Goal: Task Accomplishment & Management: Use online tool/utility

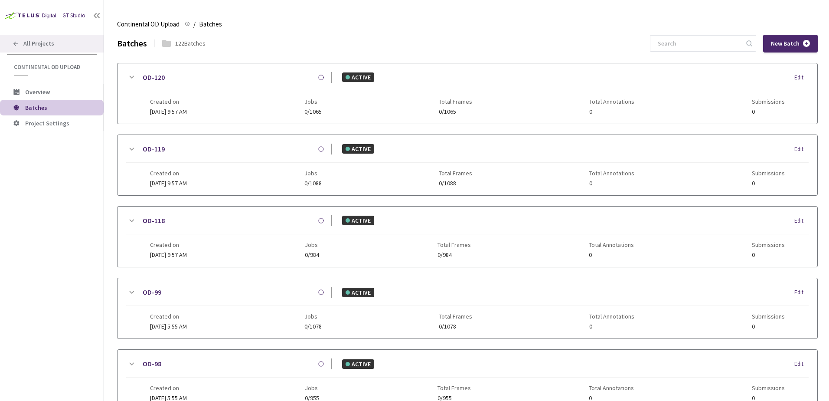
click at [50, 49] on div "All Projects" at bounding box center [52, 44] width 104 height 18
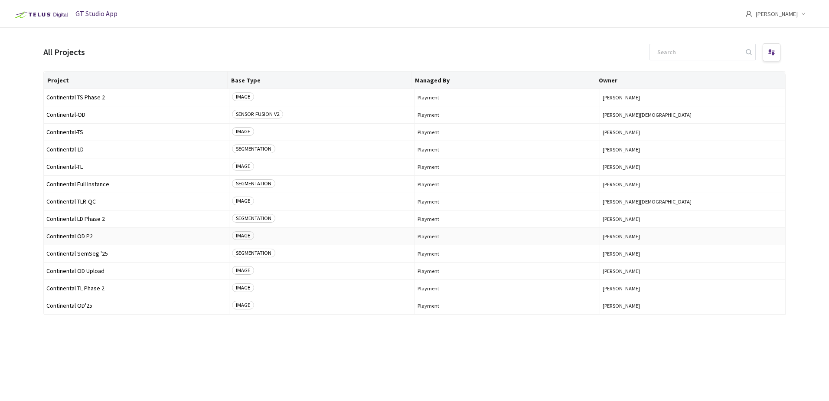
click at [126, 231] on td "Continental OD P2" at bounding box center [137, 236] width 186 height 17
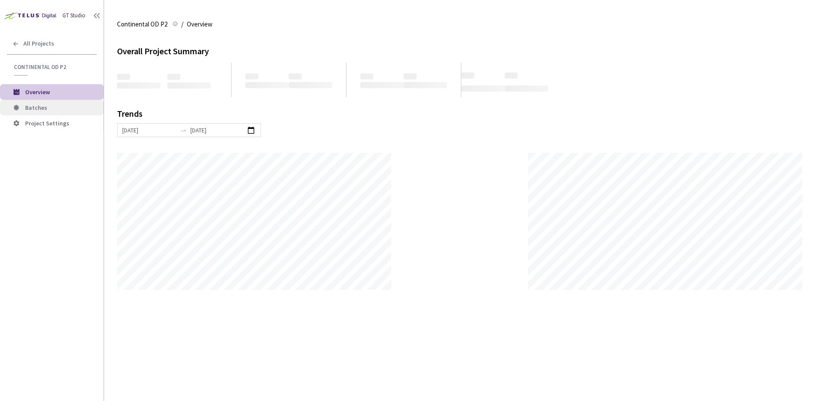
scroll to position [401, 829]
click at [65, 106] on span "Batches" at bounding box center [61, 107] width 72 height 7
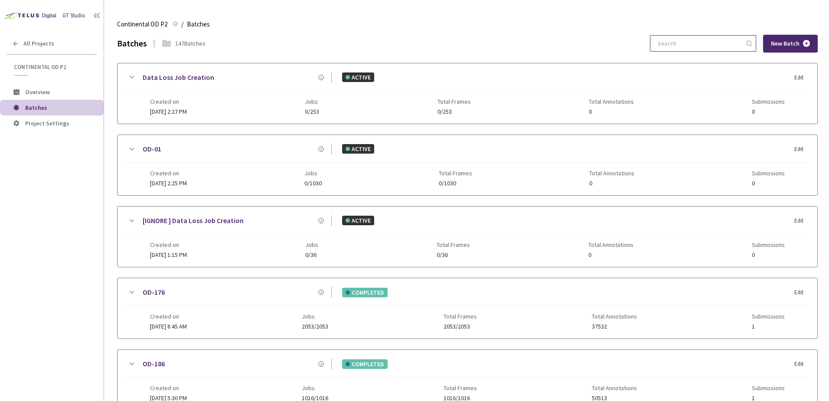
click at [693, 45] on input at bounding box center [699, 44] width 92 height 16
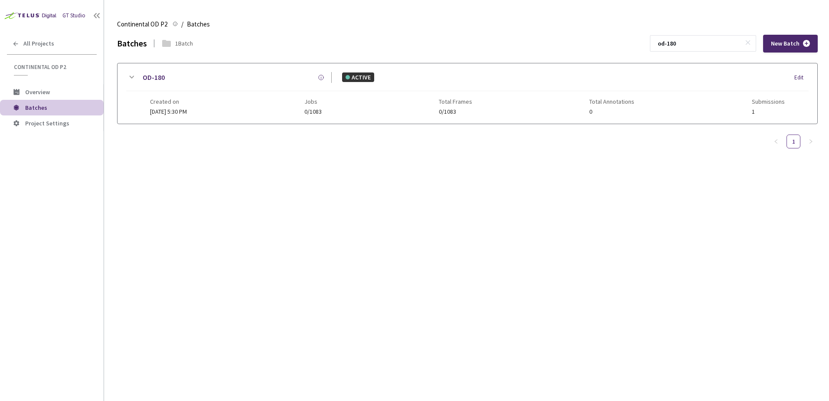
type input "od-180"
click at [125, 78] on div "OD-180 ACTIVE Edit Created on [DATE] 5:30 PM Jobs 0/1083 Total Frames 0/1083 To…" at bounding box center [468, 93] width 700 height 60
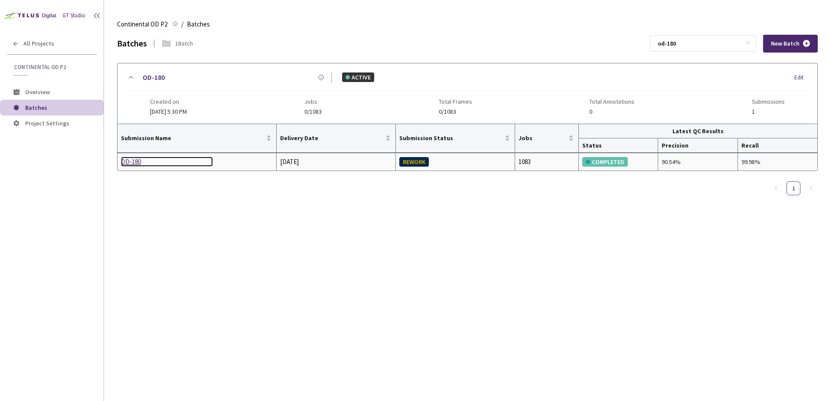
click at [144, 164] on div "OD-180" at bounding box center [167, 162] width 92 height 10
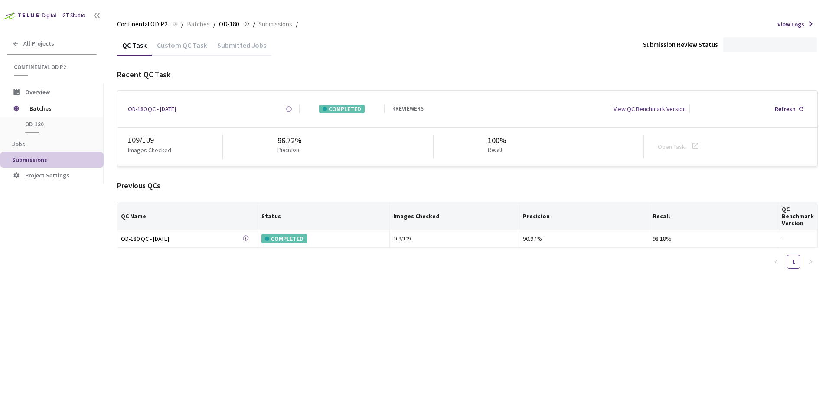
click at [170, 54] on div "Custom QC Task" at bounding box center [182, 48] width 60 height 15
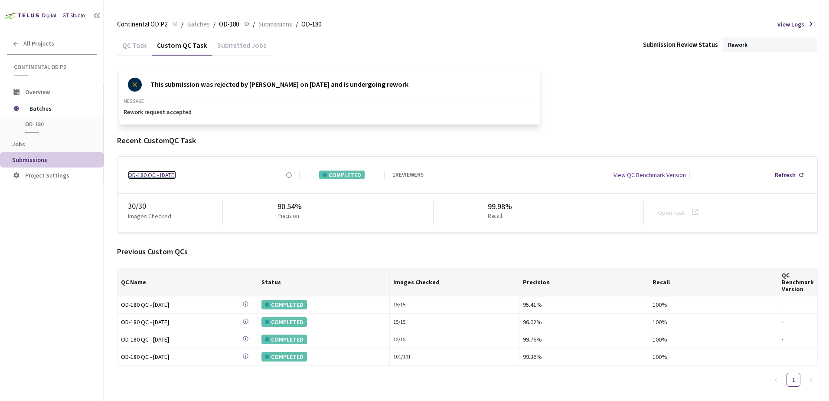
click at [176, 177] on div "OD-180 QC - [DATE]" at bounding box center [152, 174] width 48 height 9
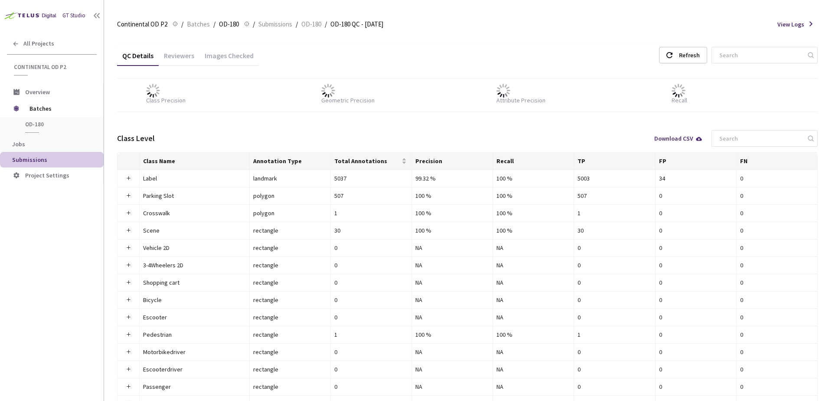
drag, startPoint x: 223, startPoint y: 55, endPoint x: 277, endPoint y: 70, distance: 55.5
click at [223, 55] on div "Images Checked" at bounding box center [229, 58] width 59 height 15
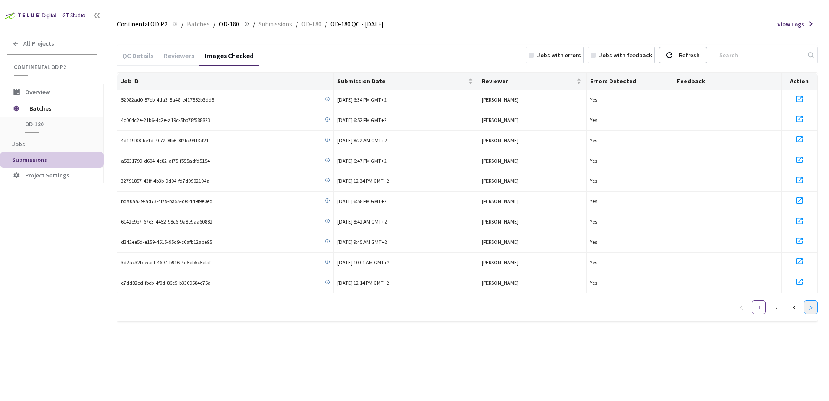
click at [815, 308] on button "button" at bounding box center [811, 307] width 14 height 14
click at [556, 49] on div "Jobs with errors" at bounding box center [555, 55] width 58 height 16
click at [192, 25] on span "Batches" at bounding box center [198, 24] width 23 height 10
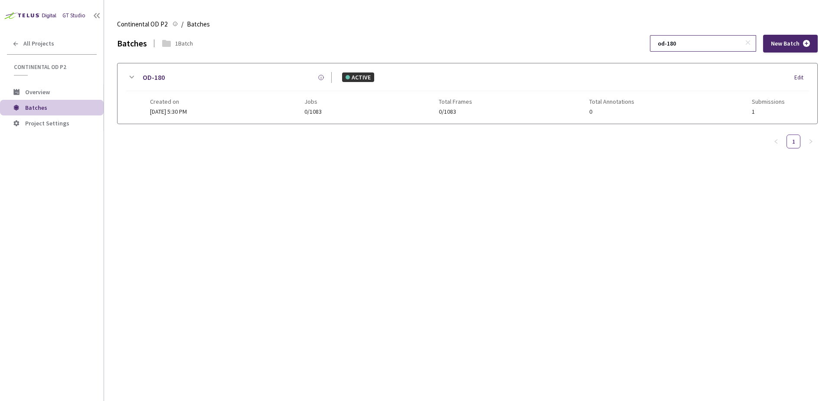
click at [694, 46] on input "od-180" at bounding box center [699, 44] width 92 height 16
type input "od-138"
click at [128, 79] on icon at bounding box center [131, 77] width 10 height 10
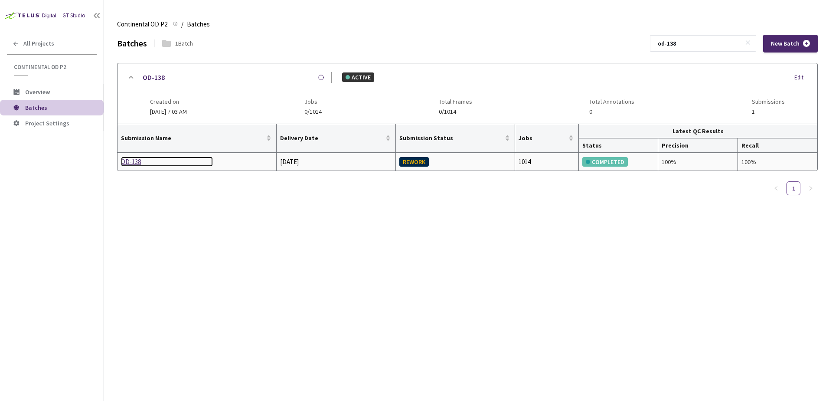
click at [141, 164] on div "OD-138" at bounding box center [167, 162] width 92 height 10
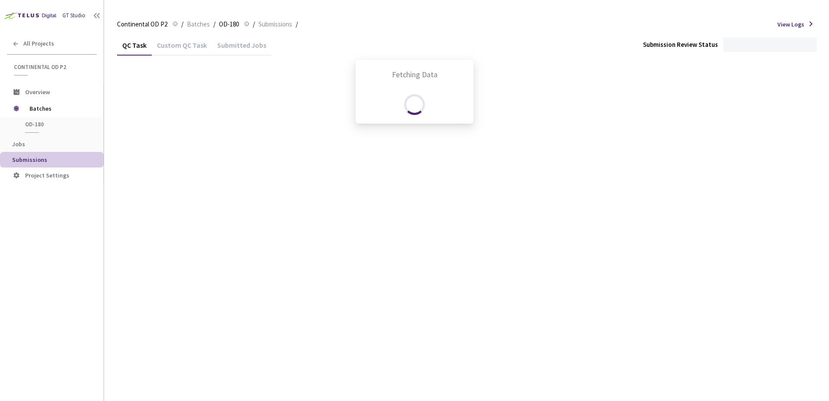
click at [175, 52] on div "Fetching Data" at bounding box center [414, 200] width 829 height 401
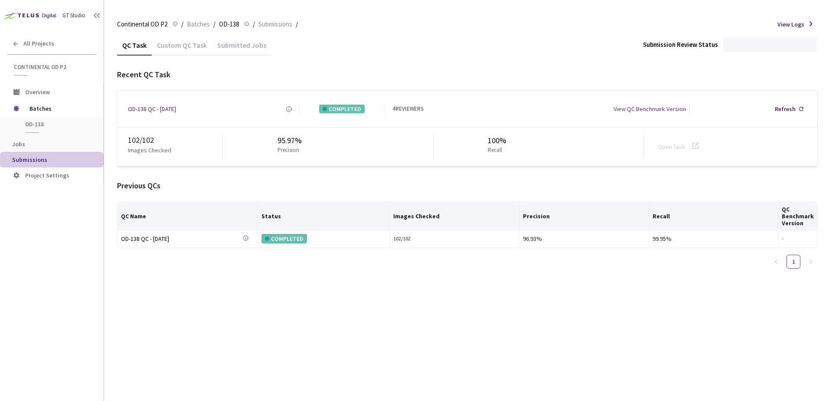
click at [191, 50] on div "Custom QC Task" at bounding box center [182, 48] width 60 height 15
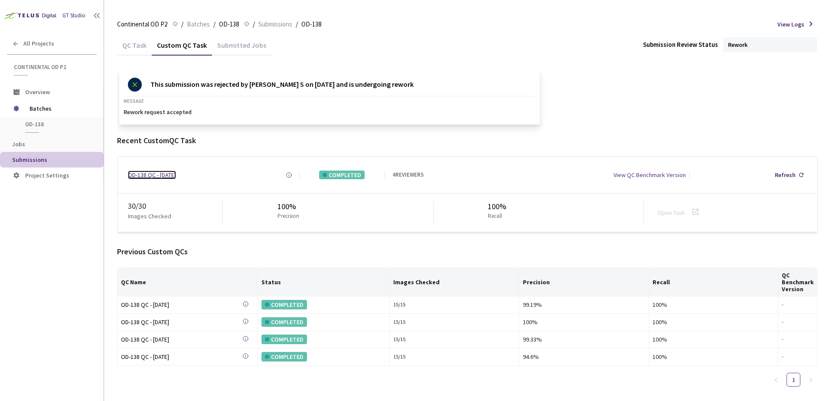
click at [176, 177] on div "OD-138 QC - [DATE]" at bounding box center [152, 174] width 48 height 9
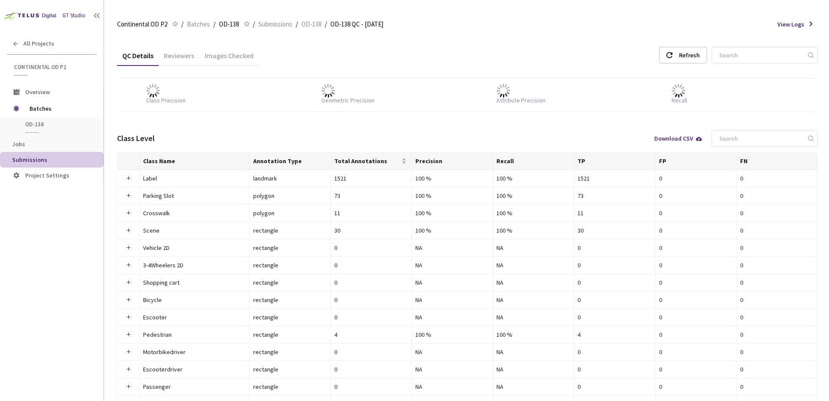
click at [215, 61] on div "Images Checked" at bounding box center [229, 58] width 59 height 15
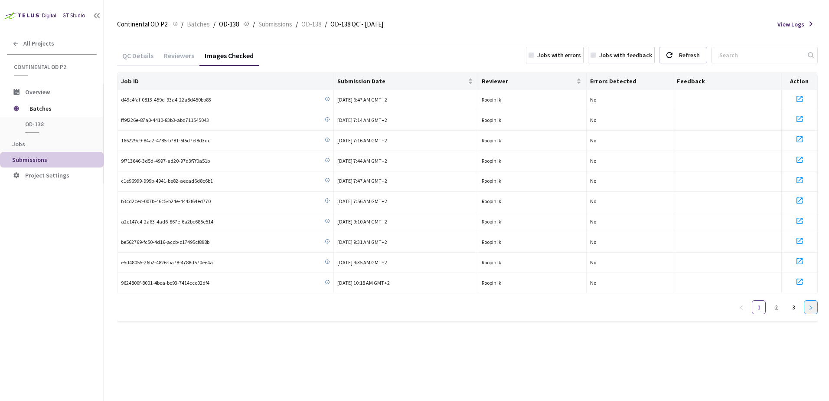
click at [810, 306] on icon "right" at bounding box center [811, 307] width 5 height 5
click at [810, 306] on icon "right" at bounding box center [811, 307] width 3 height 4
click at [50, 40] on span "All Projects" at bounding box center [38, 43] width 31 height 7
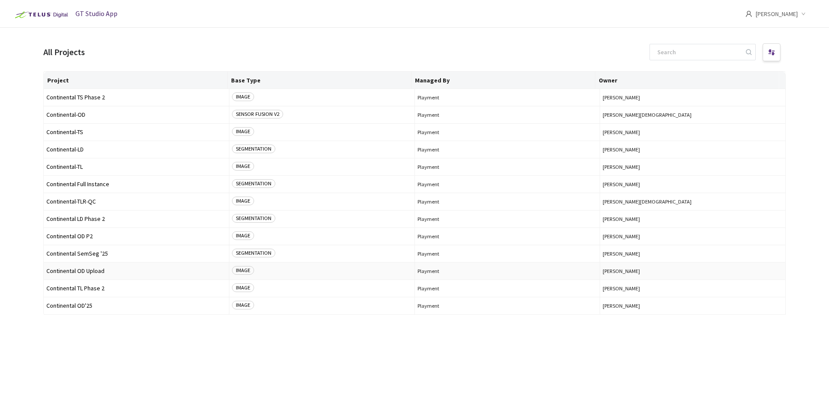
click at [93, 268] on span "Continental OD Upload" at bounding box center [136, 271] width 180 height 7
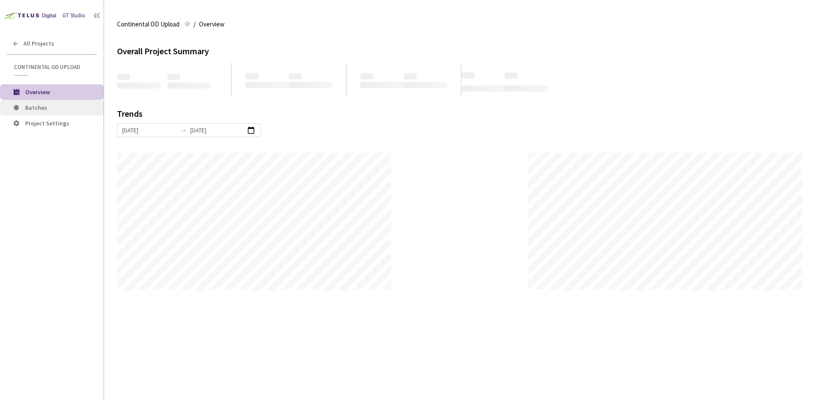
click at [39, 105] on span "Batches" at bounding box center [36, 108] width 22 height 8
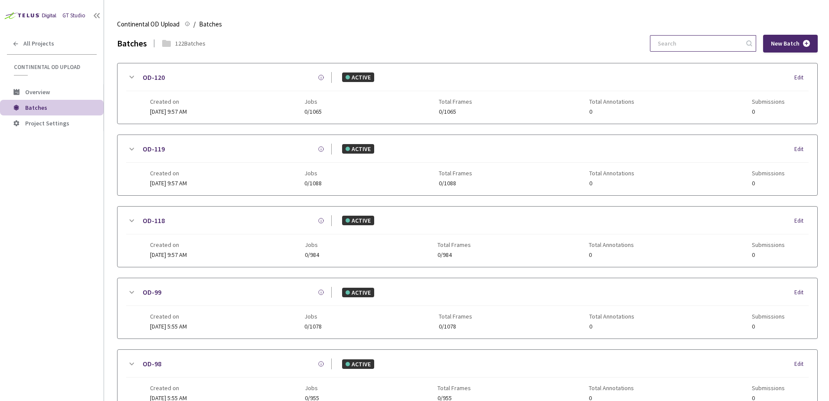
click at [699, 47] on input at bounding box center [699, 44] width 92 height 16
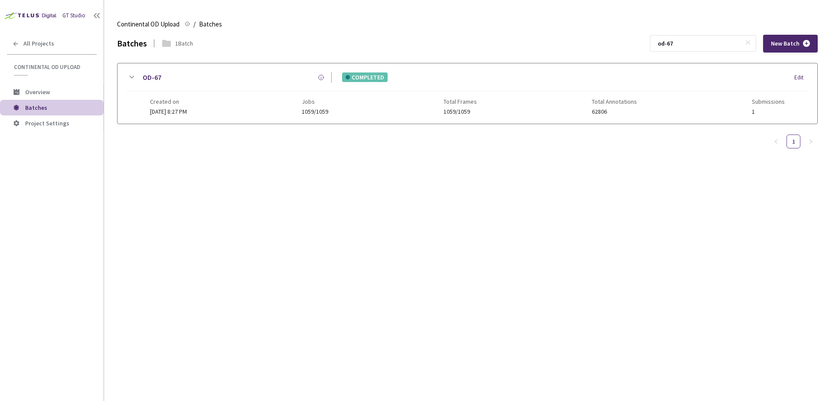
type input "od-67"
